Goal: Information Seeking & Learning: Learn about a topic

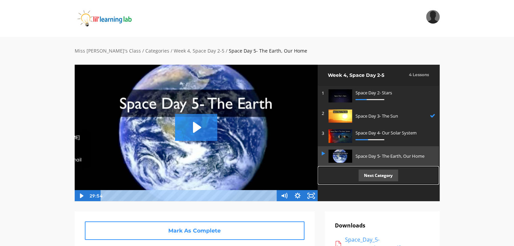
click at [384, 178] on p "Next Category" at bounding box center [378, 176] width 40 height 12
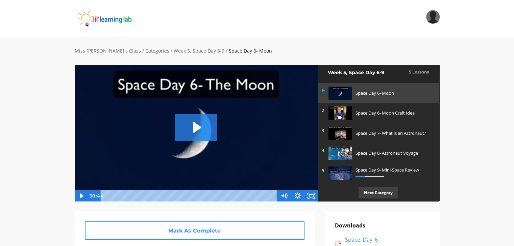
scroll to position [3, 0]
click at [382, 190] on p "Next Category" at bounding box center [378, 192] width 40 height 12
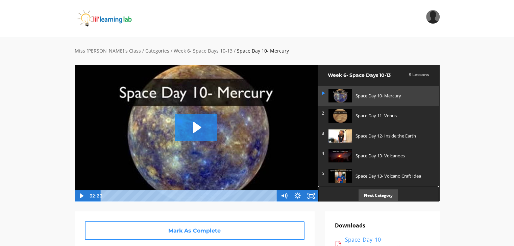
click at [383, 193] on p "Next Category" at bounding box center [378, 196] width 40 height 12
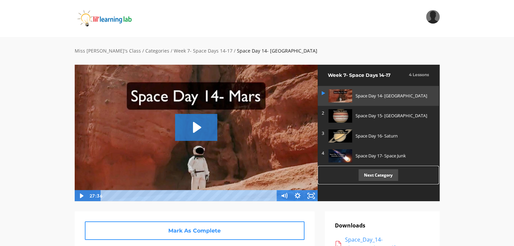
click at [388, 177] on p "Next Category" at bounding box center [378, 175] width 40 height 12
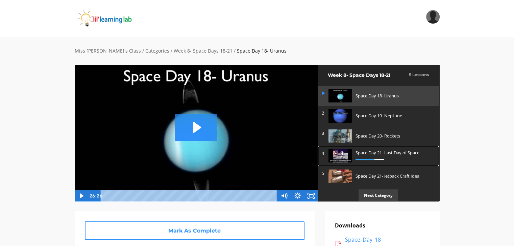
click at [380, 158] on div "Space Day 21- Last Day of Space" at bounding box center [393, 157] width 76 height 14
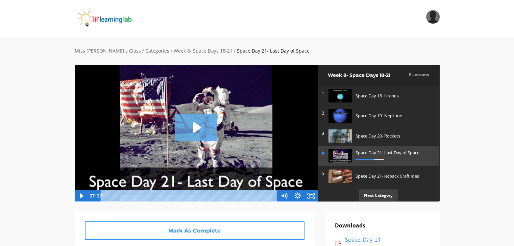
click at [195, 126] on icon "Play Video: sites/2147505858/video/AIW9bEKbTrOursh2JLMW_Space_Day_21-_Last_Day_…" at bounding box center [197, 127] width 8 height 11
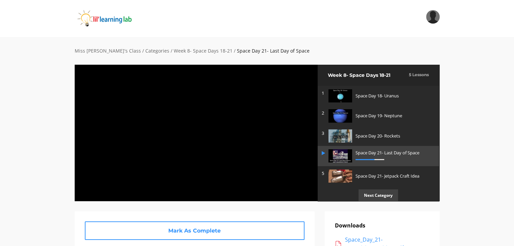
click at [465, 151] on div "Miss [PERSON_NAME]'s Class / Categories / Week 8- Space Days 18-21 / Space Day …" at bounding box center [257, 235] width 514 height 397
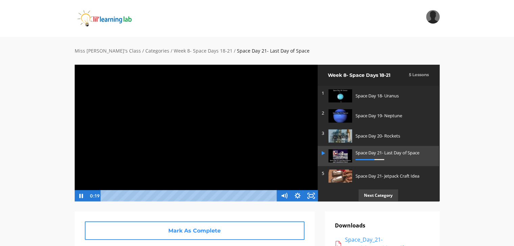
click at [465, 151] on div "Miss [PERSON_NAME]'s Class / Categories / Week 8- Space Days 18-21 / Space Day …" at bounding box center [257, 235] width 514 height 397
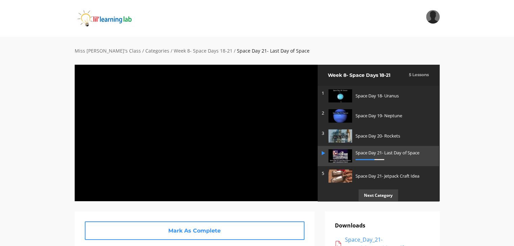
click at [15, 145] on div "Miss [PERSON_NAME]'s Class / Categories / Week 8- Space Days 18-21 / Space Day …" at bounding box center [257, 235] width 514 height 397
click at [16, 133] on div "Miss [PERSON_NAME]'s Class / Categories / Week 8- Space Days 18-21 / Space Day …" at bounding box center [257, 235] width 514 height 397
click at [49, 144] on div "Miss [PERSON_NAME]'s Class / Categories / Week 8- Space Days 18-21 / Space Day …" at bounding box center [257, 235] width 514 height 397
click at [53, 139] on div "Miss [PERSON_NAME]'s Class / Categories / Week 8- Space Days 18-21 / Space Day …" at bounding box center [257, 235] width 514 height 397
click at [34, 137] on div "Miss [PERSON_NAME]'s Class / Categories / Week 8- Space Days 18-21 / Space Day …" at bounding box center [257, 235] width 514 height 397
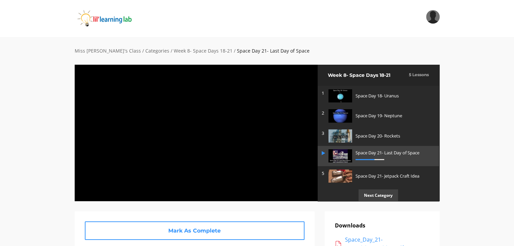
click at [34, 137] on div "Miss [PERSON_NAME]'s Class / Categories / Week 8- Space Days 18-21 / Space Day …" at bounding box center [257, 235] width 514 height 397
click at [9, 159] on div "Miss [PERSON_NAME]'s Class / Categories / Week 8- Space Days 18-21 / Space Day …" at bounding box center [257, 235] width 514 height 397
click at [40, 129] on div "Miss [PERSON_NAME]'s Class / Categories / Week 8- Space Days 18-21 / Space Day …" at bounding box center [257, 235] width 514 height 397
click at [35, 120] on div "Miss [PERSON_NAME]'s Class / Categories / Week 8- Space Days 18-21 / Space Day …" at bounding box center [257, 235] width 514 height 397
click at [34, 124] on div "Miss [PERSON_NAME]'s Class / Categories / Week 8- Space Days 18-21 / Space Day …" at bounding box center [257, 235] width 514 height 397
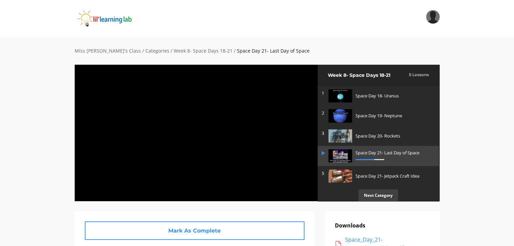
click at [46, 138] on div "Miss [PERSON_NAME]'s Class / Categories / Week 8- Space Days 18-21 / Space Day …" at bounding box center [257, 235] width 514 height 397
click at [68, 147] on div "Miss [PERSON_NAME]'s Class / Categories / Week 8- Space Days 18-21 / Space Day …" at bounding box center [256, 240] width 385 height 387
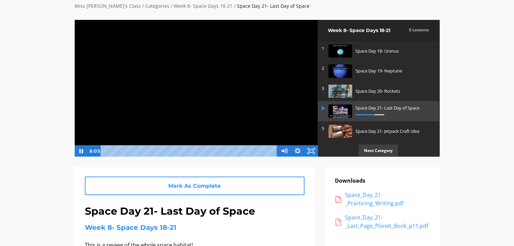
scroll to position [34, 0]
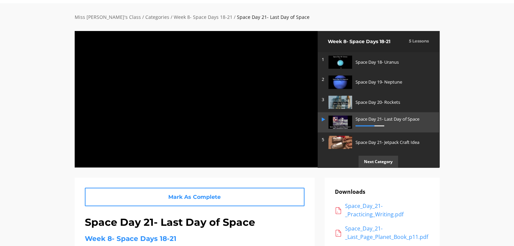
click at [38, 127] on div "Miss [PERSON_NAME]'s Class / Categories / Week 8- Space Days 18-21 / Space Day …" at bounding box center [257, 201] width 514 height 397
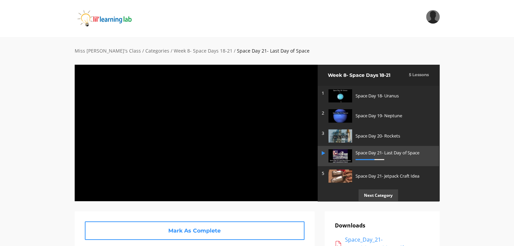
click at [43, 108] on div "Miss [PERSON_NAME]'s Class / Categories / Week 8- Space Days 18-21 / Space Day …" at bounding box center [257, 235] width 514 height 397
click at [59, 177] on div "Miss [PERSON_NAME]'s Class / Categories / Week 8- Space Days 18-21 / Space Day …" at bounding box center [257, 235] width 514 height 397
click at [45, 176] on div "Miss [PERSON_NAME]'s Class / Categories / Week 8- Space Days 18-21 / Space Day …" at bounding box center [257, 235] width 514 height 397
click at [45, 175] on div "Miss [PERSON_NAME]'s Class / Categories / Week 8- Space Days 18-21 / Space Day …" at bounding box center [257, 235] width 514 height 397
click at [25, 124] on div "Miss [PERSON_NAME]'s Class / Categories / Week 8- Space Days 18-21 / Space Day …" at bounding box center [257, 235] width 514 height 397
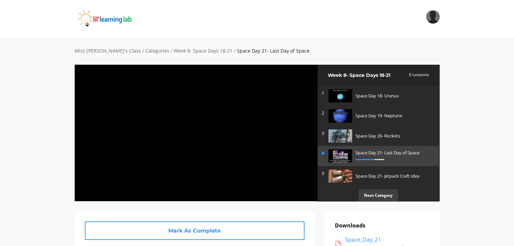
click at [43, 140] on div "Miss [PERSON_NAME]'s Class / Categories / Week 8- Space Days 18-21 / Space Day …" at bounding box center [257, 235] width 514 height 397
